Goal: Information Seeking & Learning: Learn about a topic

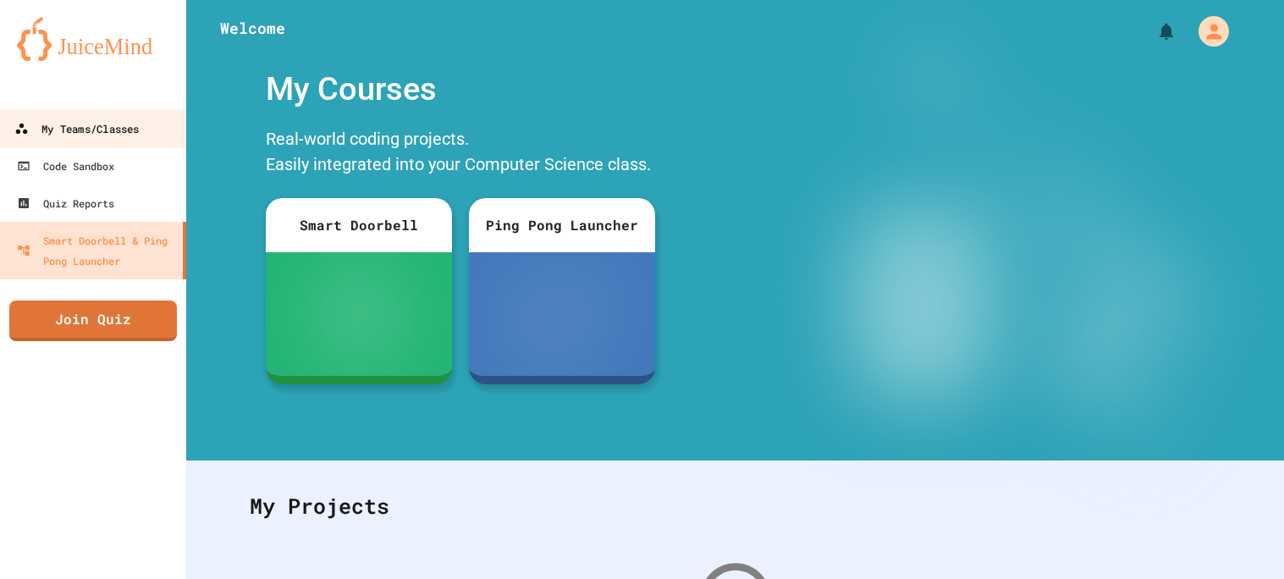
click at [79, 111] on link "My Teams/Classes" at bounding box center [93, 128] width 192 height 38
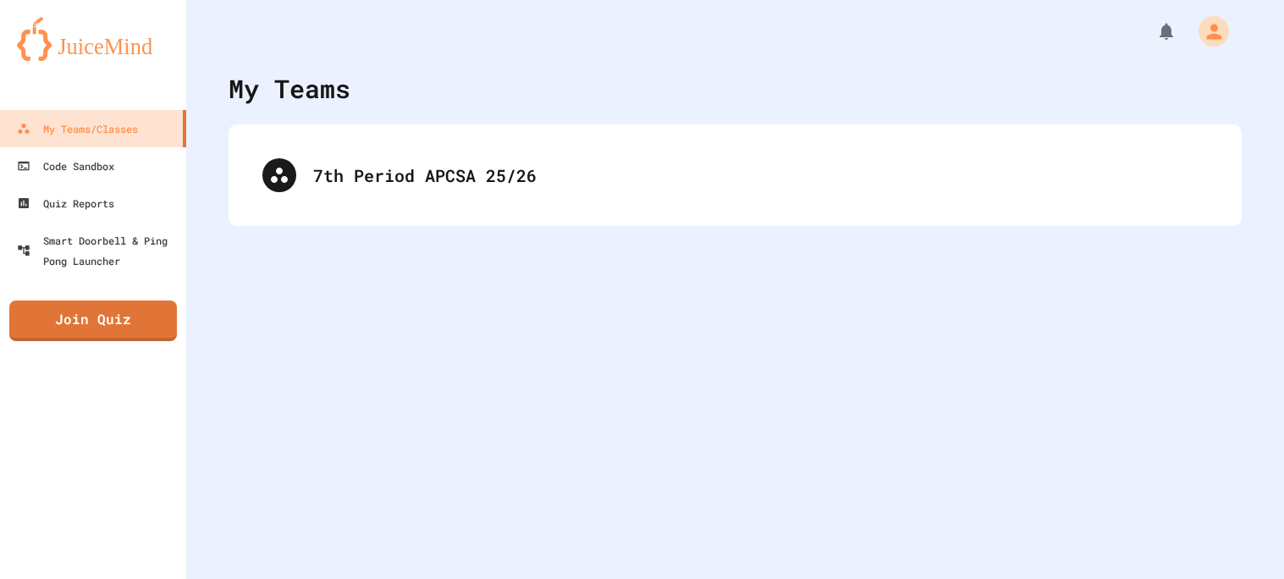
click at [361, 209] on div "7th Period APCSA 25/26" at bounding box center [734, 175] width 1013 height 102
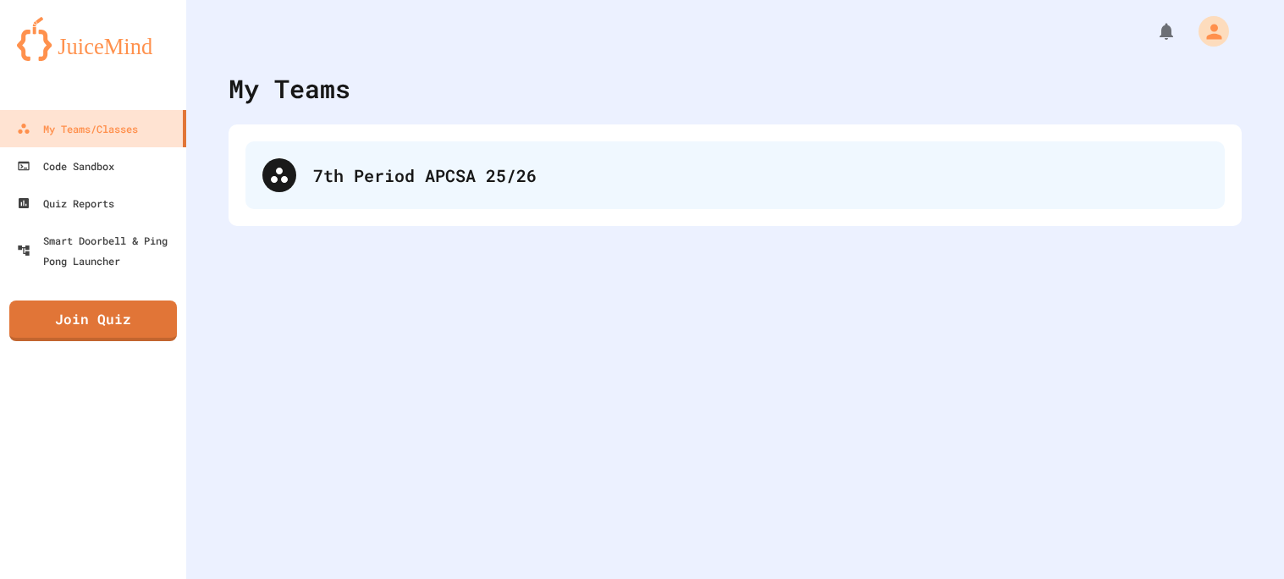
click at [362, 205] on div "7th Period APCSA 25/26" at bounding box center [734, 175] width 979 height 68
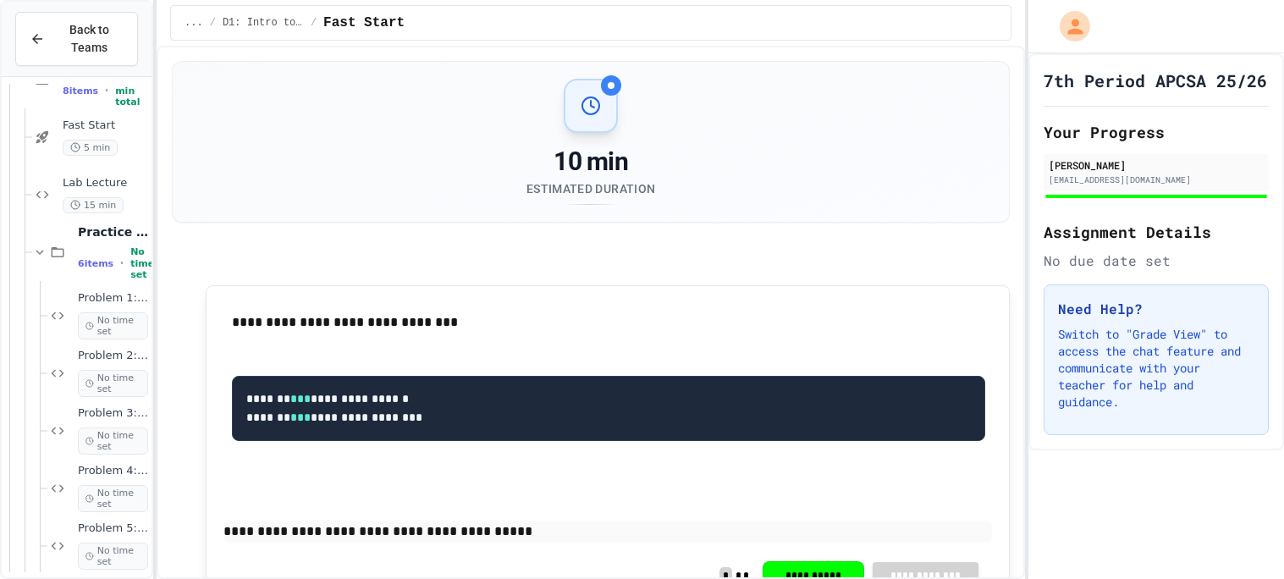
scroll to position [7876, 0]
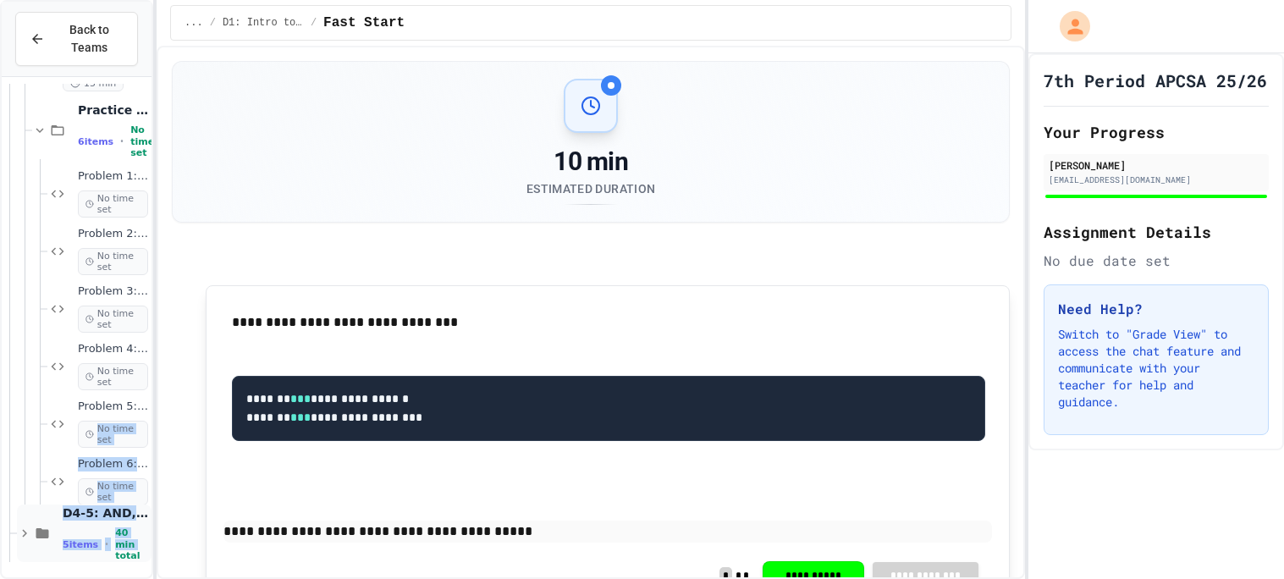
drag, startPoint x: 98, startPoint y: 417, endPoint x: 104, endPoint y: 548, distance: 131.3
click at [29, 542] on div "D4-5: AND, [GEOGRAPHIC_DATA], NOT 5 items • 40 min total" at bounding box center [84, 533] width 135 height 58
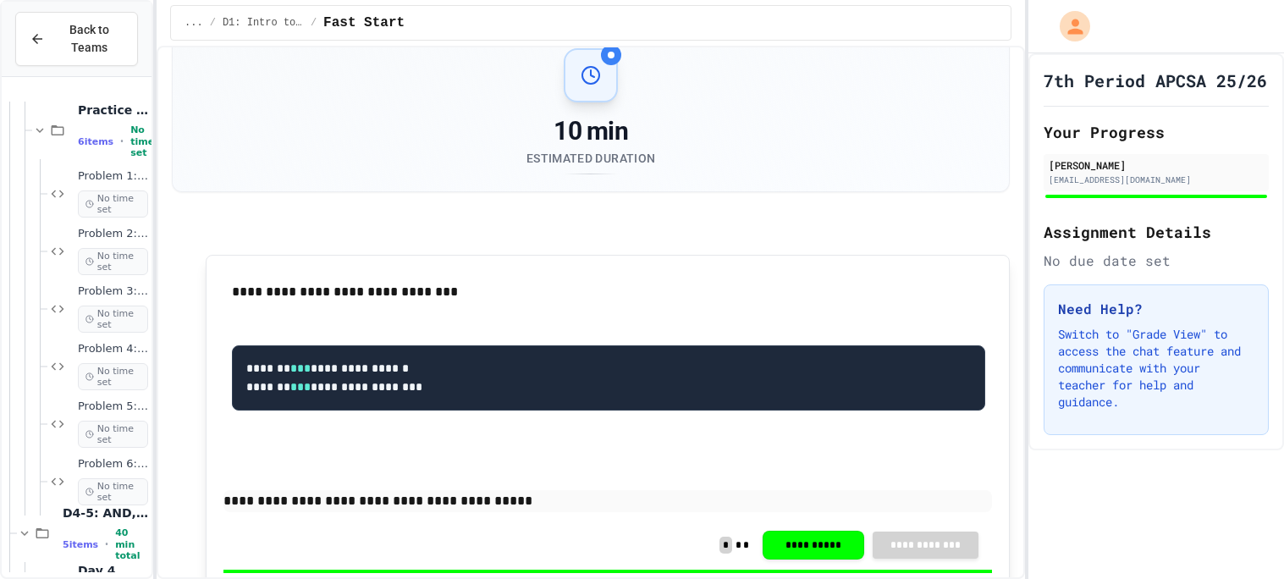
scroll to position [7992, 0]
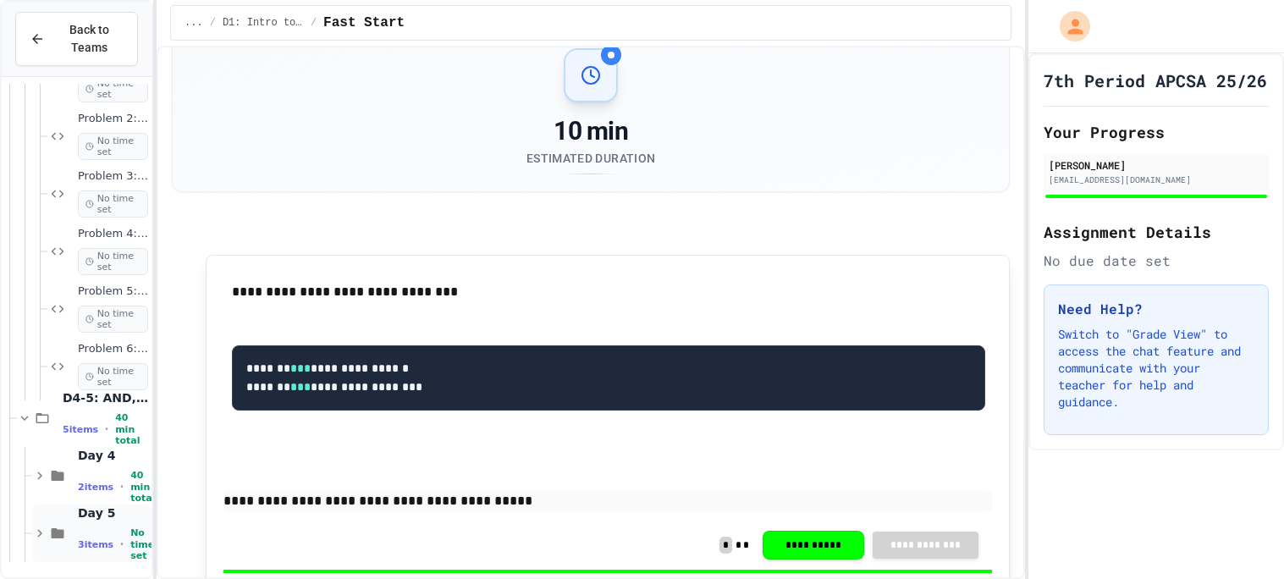
click at [66, 534] on icon at bounding box center [57, 532] width 20 height 15
click at [80, 462] on span "Day 4" at bounding box center [113, 454] width 70 height 15
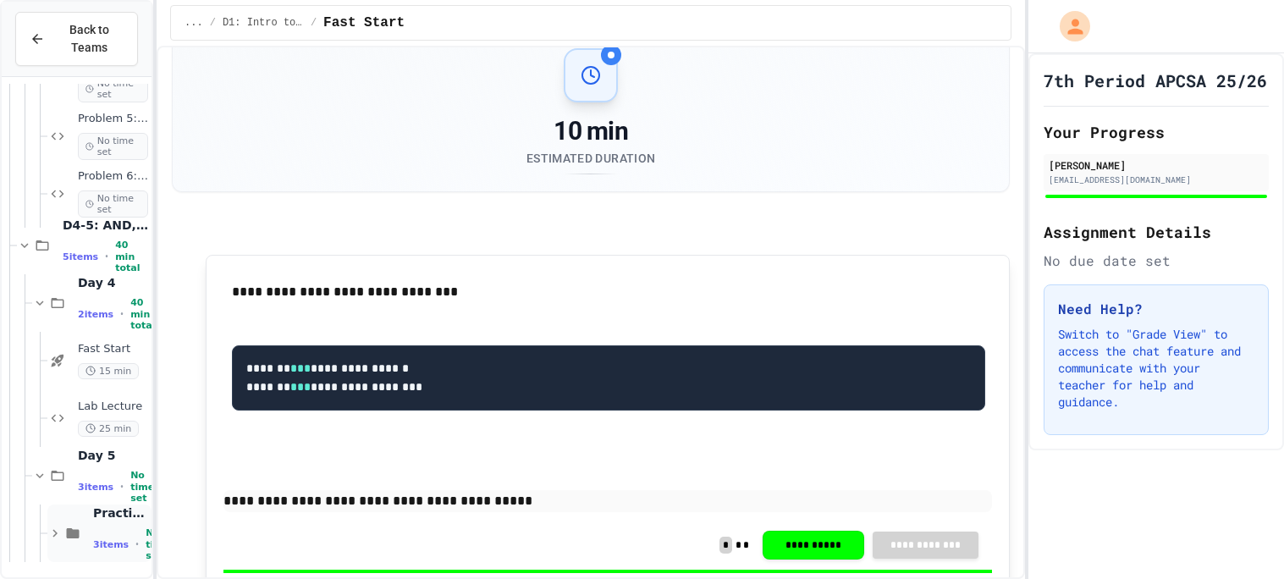
click at [78, 540] on icon at bounding box center [73, 532] width 20 height 15
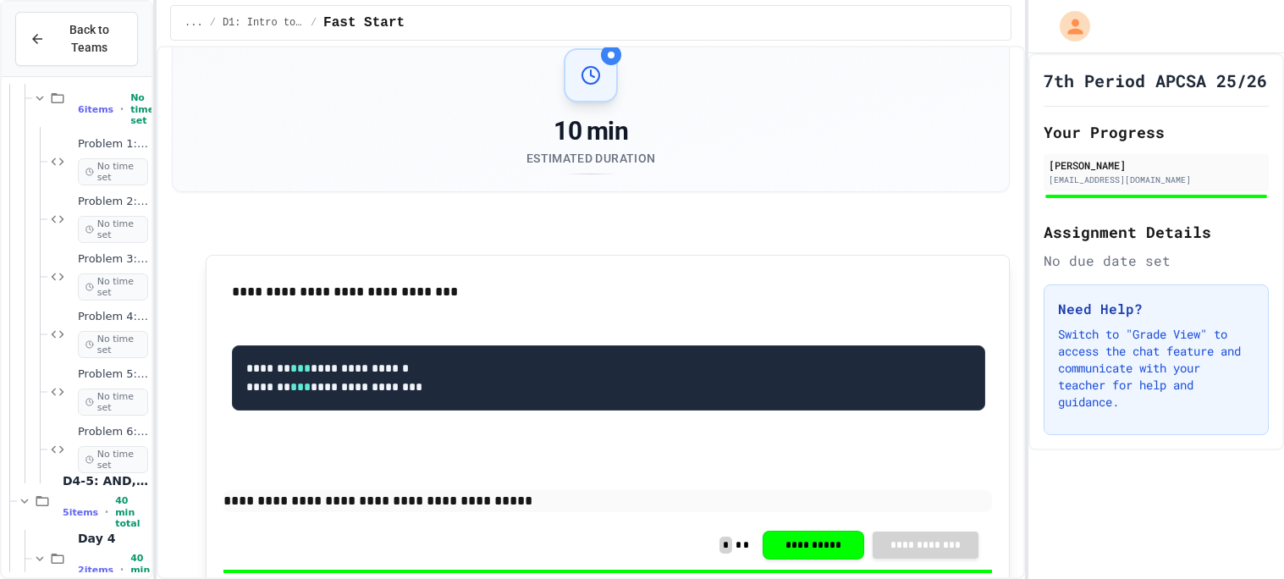
scroll to position [7909, 0]
click at [85, 173] on icon at bounding box center [89, 170] width 8 height 10
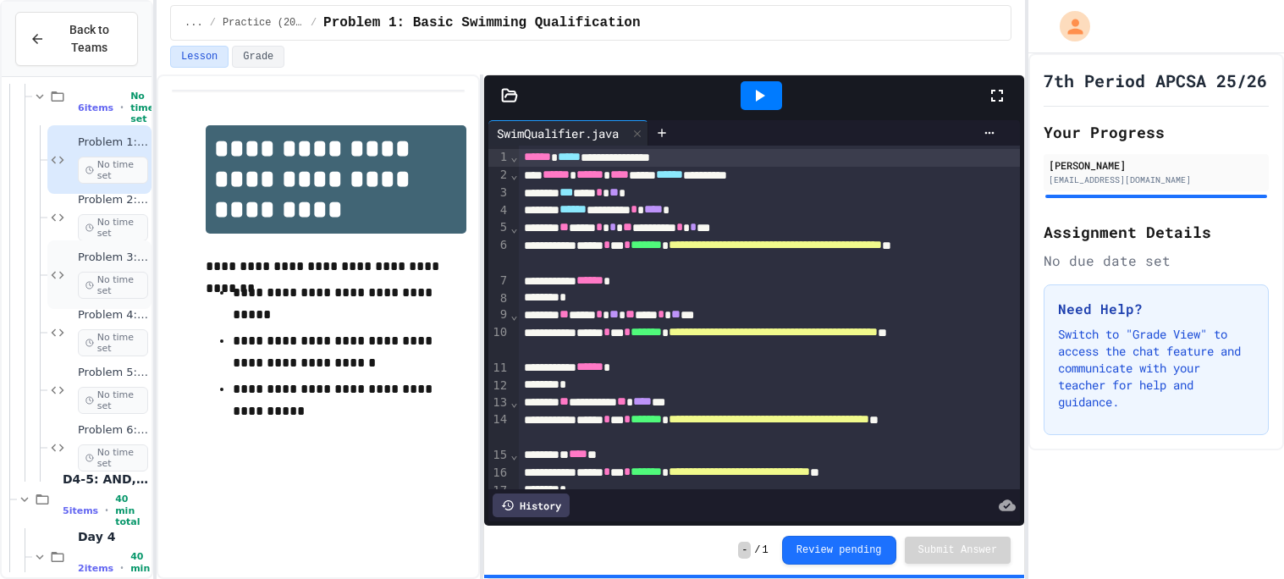
click at [97, 246] on div "Problem 3: Basketball Scholarship Evaluation No time set" at bounding box center [99, 274] width 104 height 69
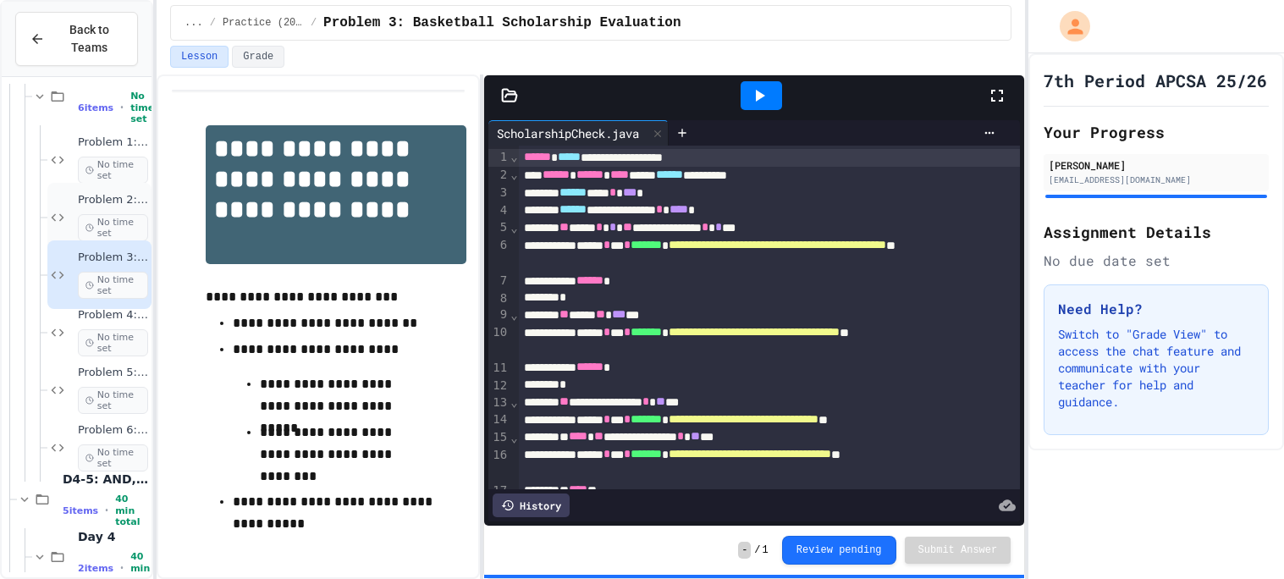
click at [91, 220] on span "No time set" at bounding box center [113, 227] width 70 height 27
